Goal: Information Seeking & Learning: Learn about a topic

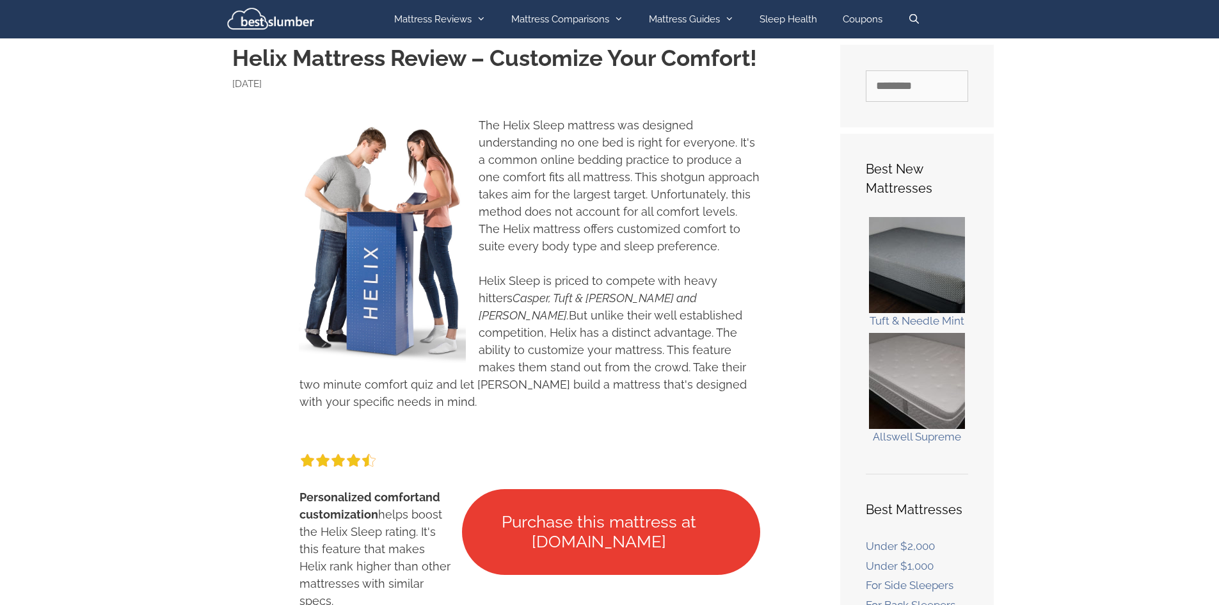
scroll to position [11, 0]
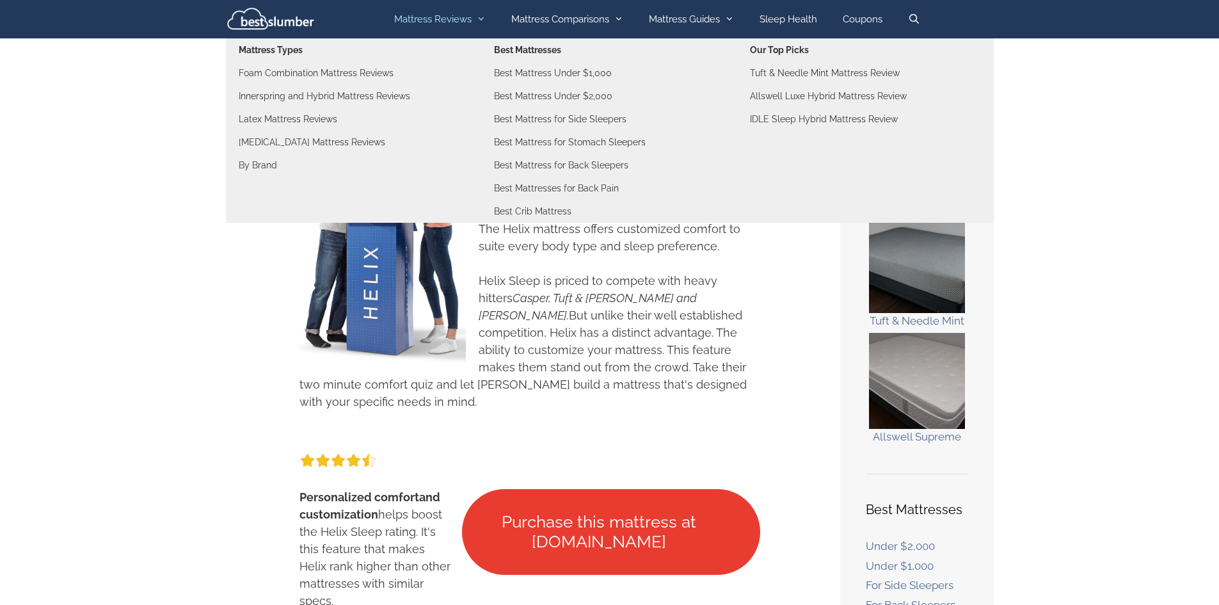
click at [449, 24] on link "Mattress Reviews" at bounding box center [439, 19] width 117 height 38
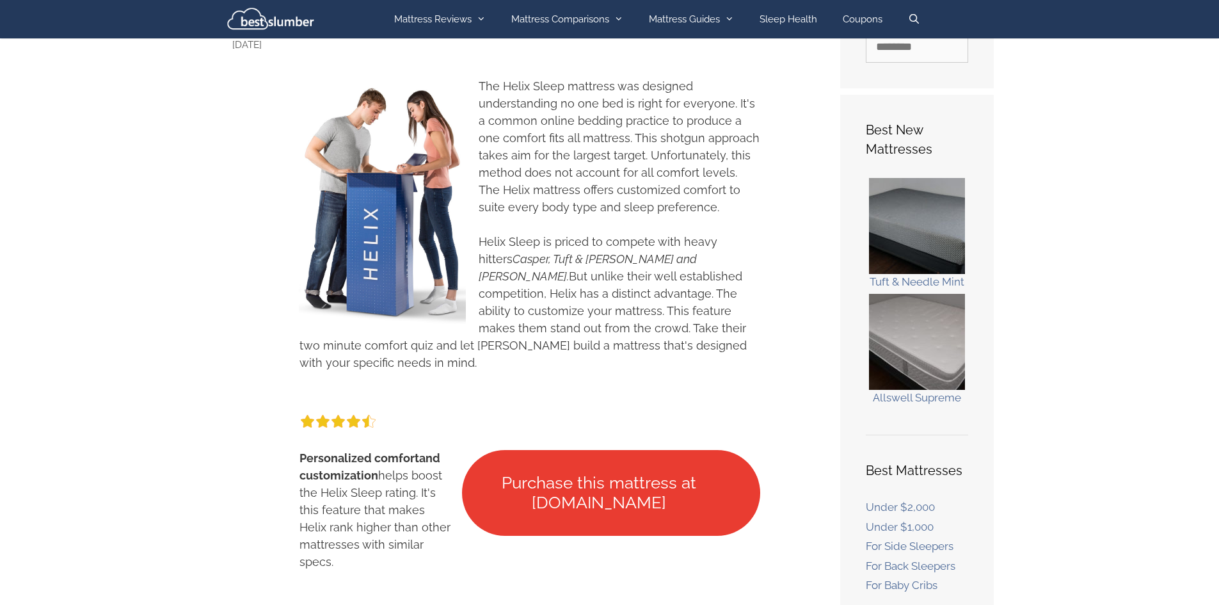
scroll to position [256, 0]
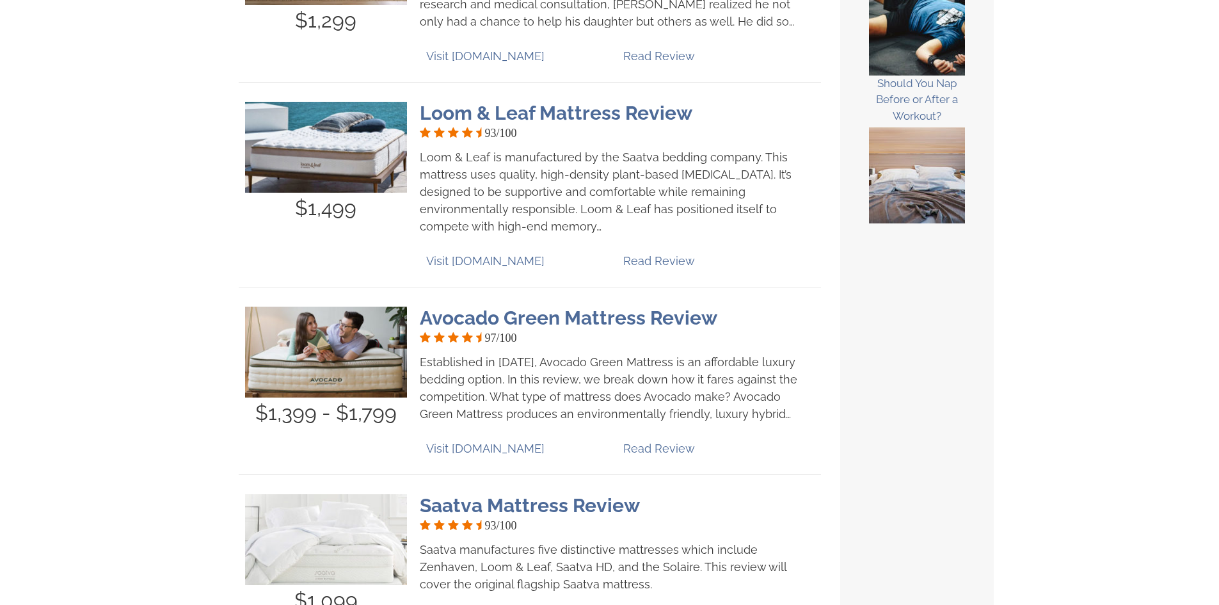
scroll to position [768, 0]
